Goal: Task Accomplishment & Management: Use online tool/utility

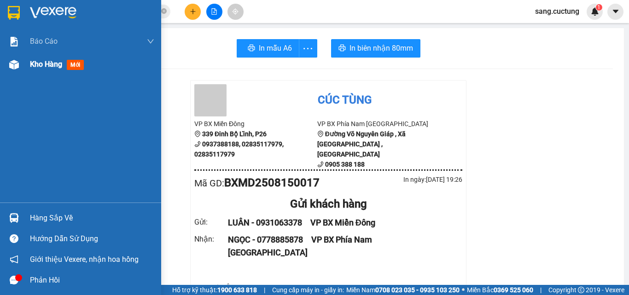
click at [21, 67] on div at bounding box center [14, 65] width 16 height 16
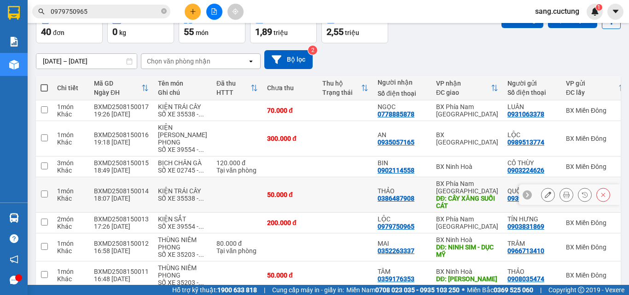
scroll to position [92, 0]
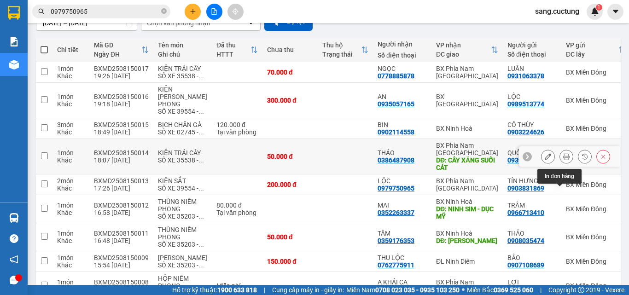
click at [560, 165] on button at bounding box center [566, 157] width 13 height 16
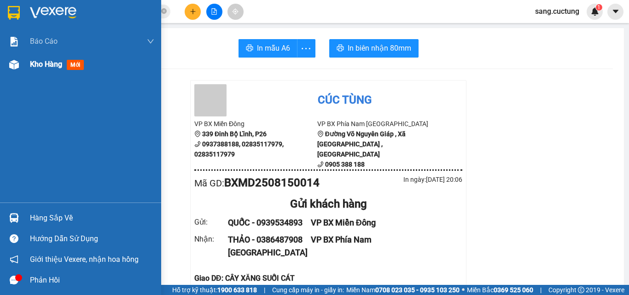
click at [38, 60] on span "Kho hàng" at bounding box center [46, 64] width 32 height 9
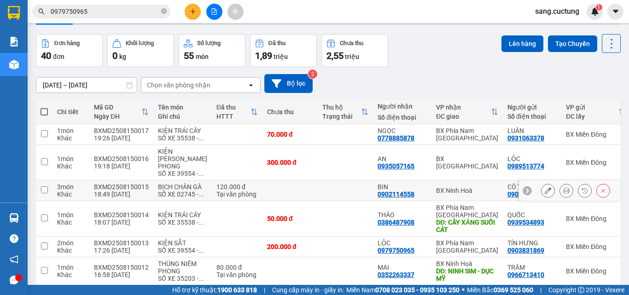
scroll to position [46, 0]
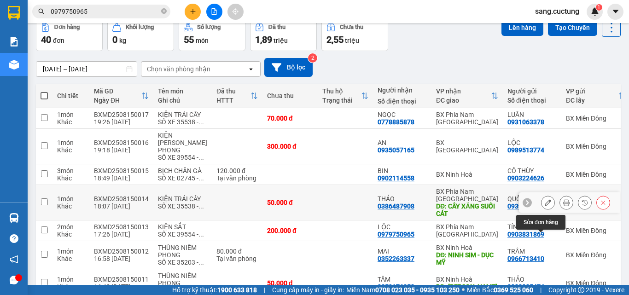
click at [545, 206] on icon at bounding box center [548, 202] width 6 height 6
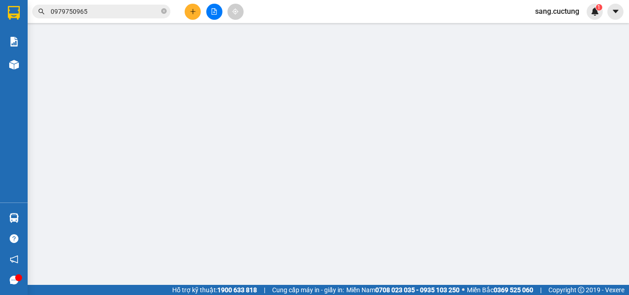
type input "0939534893"
type input "0386487908"
type input "CÂY XĂNG SUỐI CÁT"
type input "50.000"
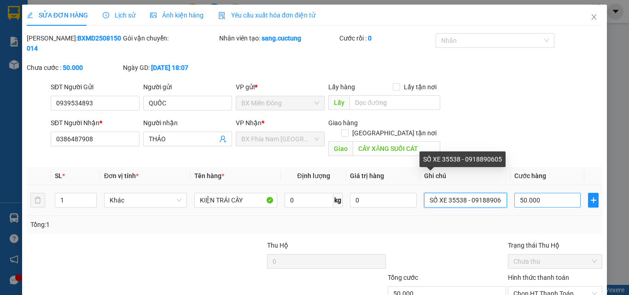
scroll to position [0, 6]
drag, startPoint x: 443, startPoint y: 182, endPoint x: 526, endPoint y: 188, distance: 82.6
click at [526, 188] on tr "1 Khác KIỆN TRÁI CÂY 0 kg 0 SỐ XE 35538 - 0918890605 50.000" at bounding box center [314, 200] width 575 height 31
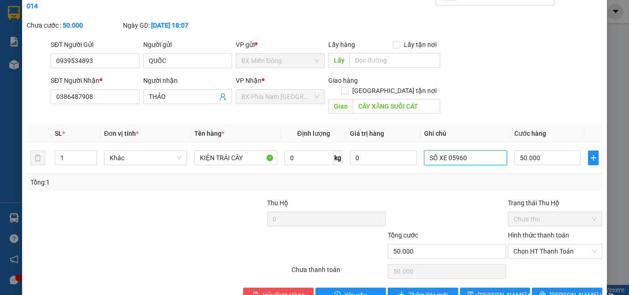
scroll to position [47, 0]
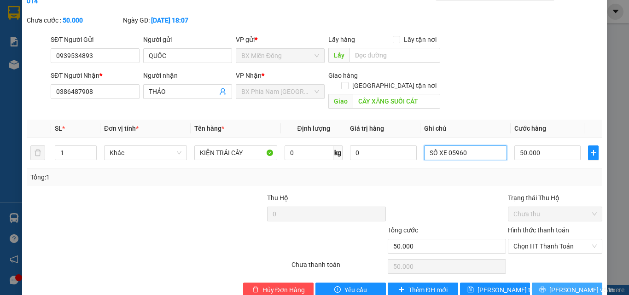
type input "SỐ XE 05960"
click at [542, 283] on button "[PERSON_NAME] và In" at bounding box center [567, 290] width 70 height 15
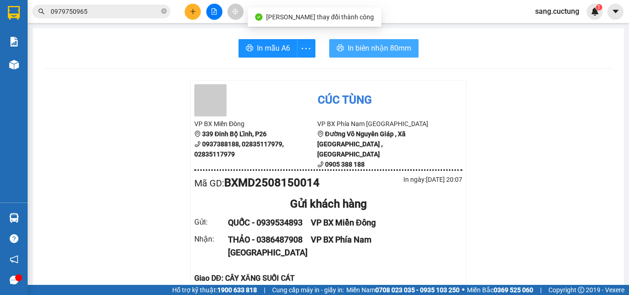
click at [355, 46] on span "In biên nhận 80mm" at bounding box center [380, 48] width 64 height 12
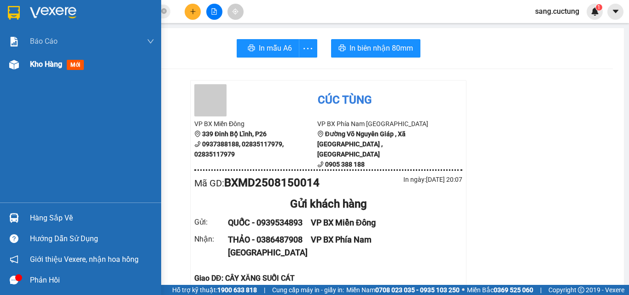
click at [50, 69] on span "Kho hàng" at bounding box center [46, 64] width 32 height 9
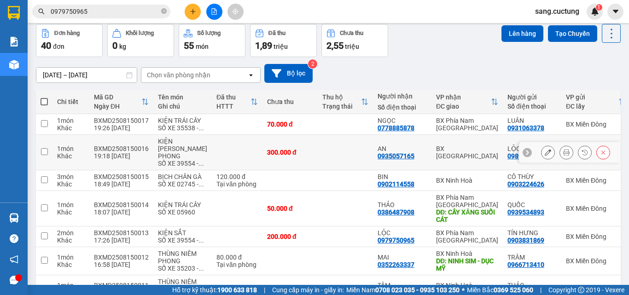
scroll to position [46, 0]
